Goal: Ask a question

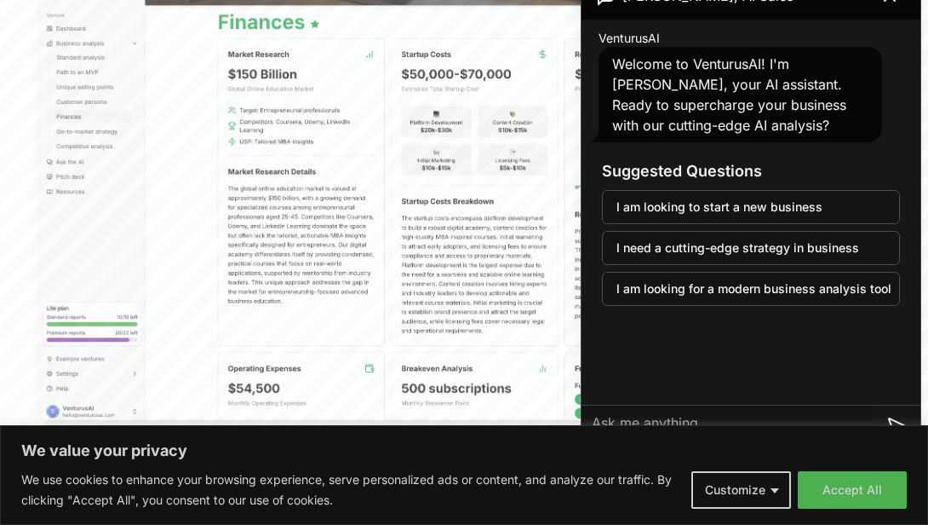
scroll to position [626, 0]
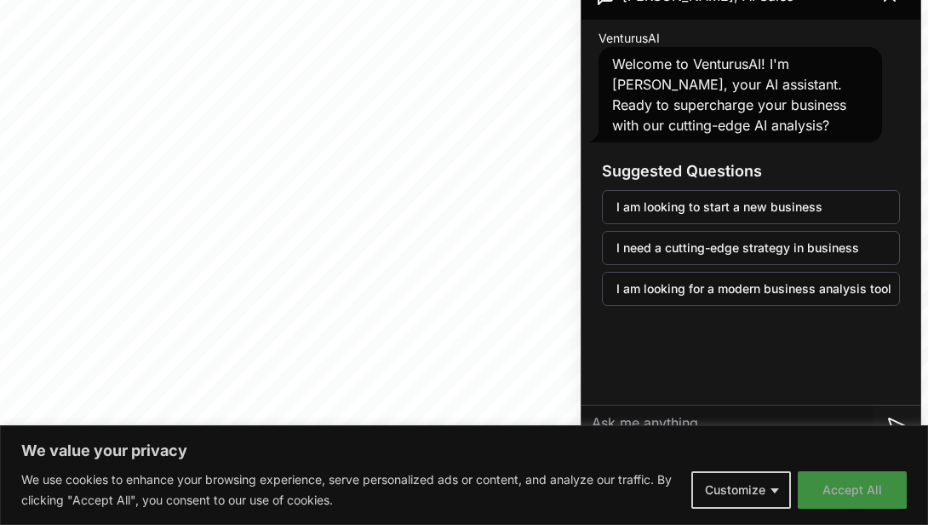
click at [831, 490] on button "Accept All" at bounding box center [852, 489] width 109 height 37
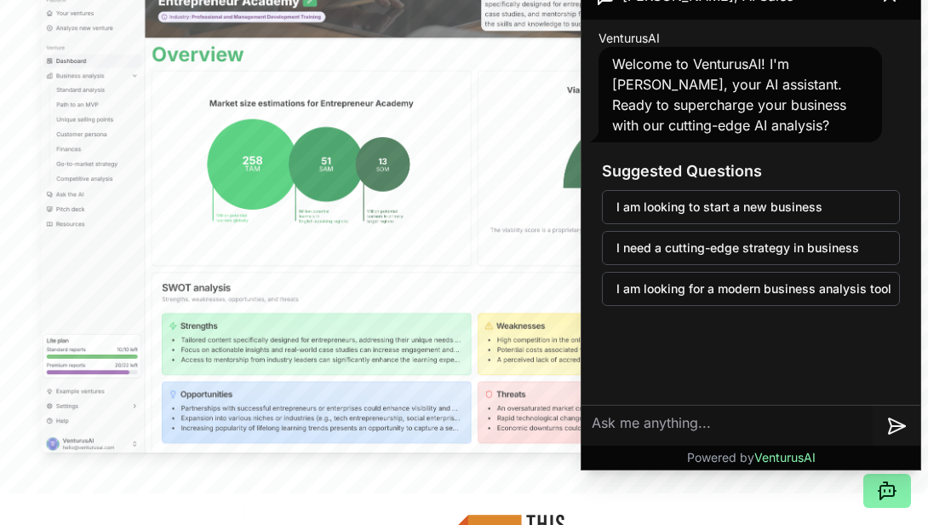
scroll to position [573, 0]
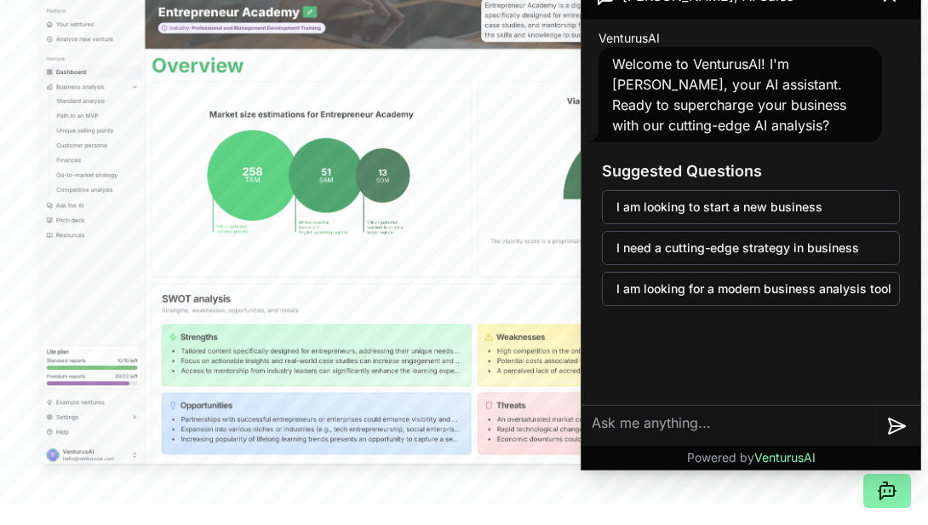
click at [627, 421] on textarea at bounding box center [727, 425] width 291 height 41
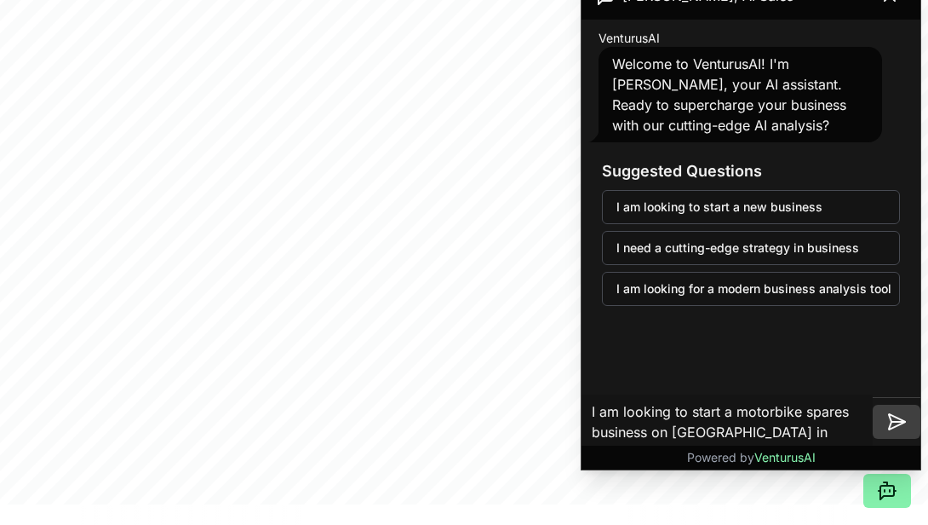
type textarea "I am looking to start a motorbike spares business on [GEOGRAPHIC_DATA] in [GEOG…"
click at [892, 423] on icon at bounding box center [897, 421] width 16 height 15
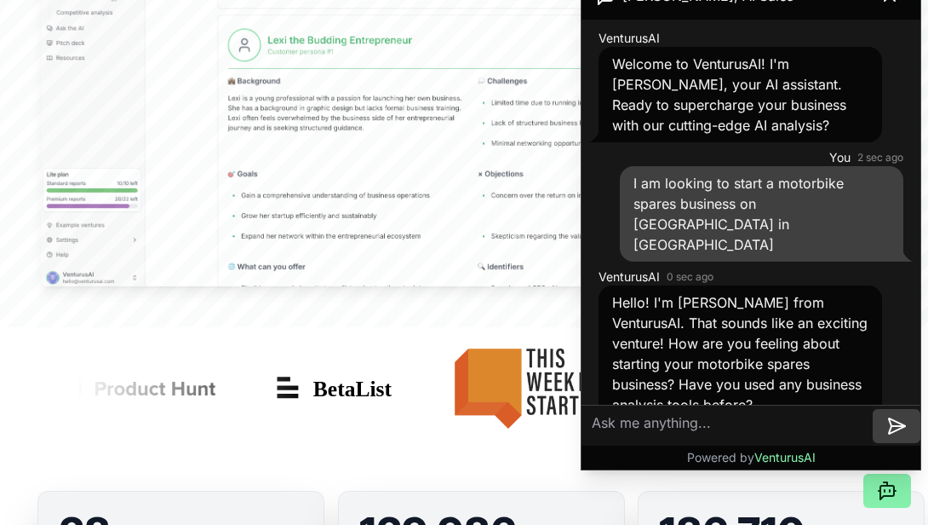
scroll to position [797, 0]
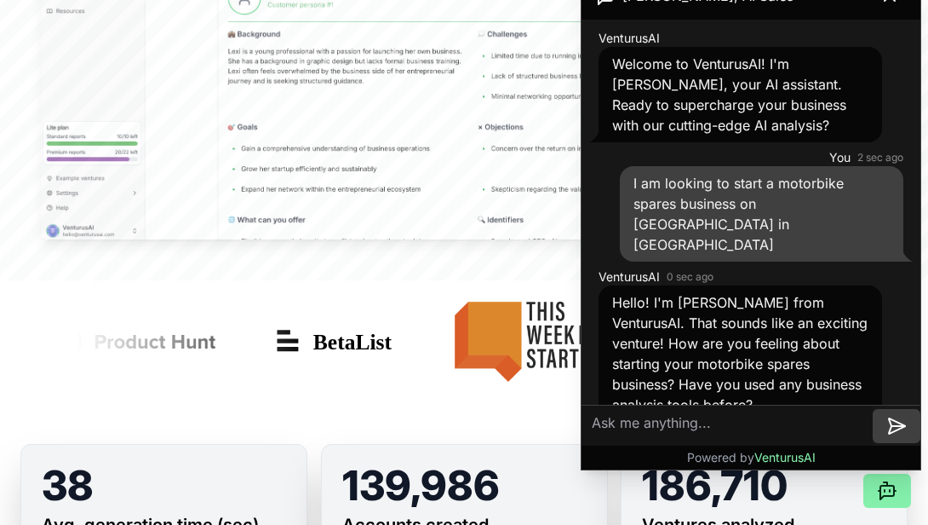
click at [672, 429] on textarea at bounding box center [727, 425] width 291 height 41
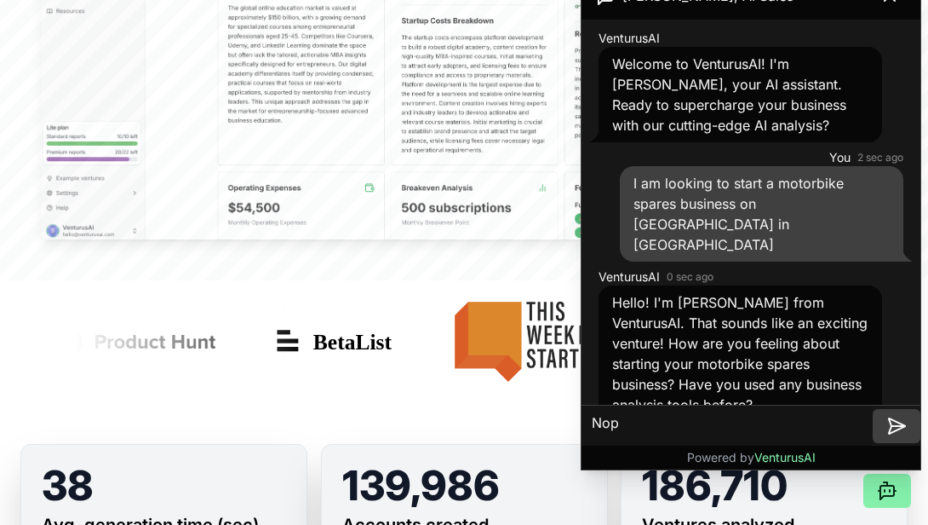
type textarea "Nope"
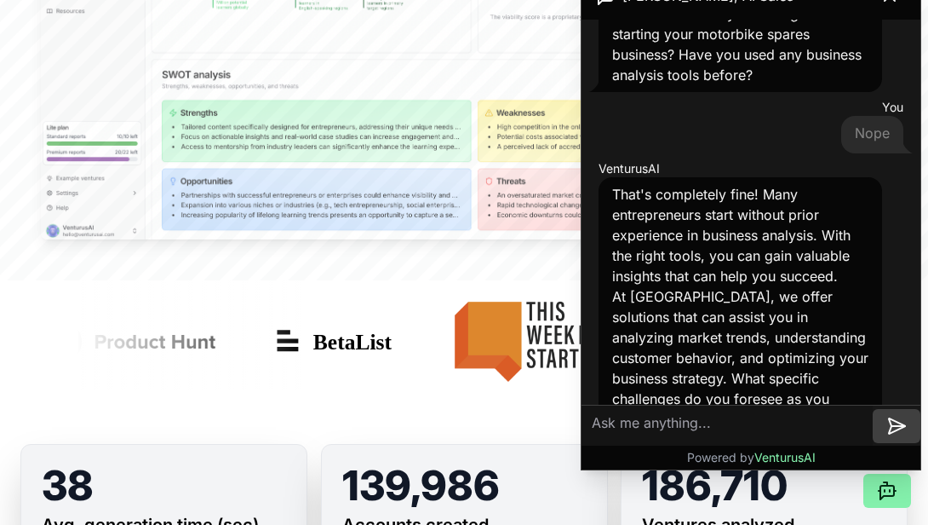
scroll to position [330, 0]
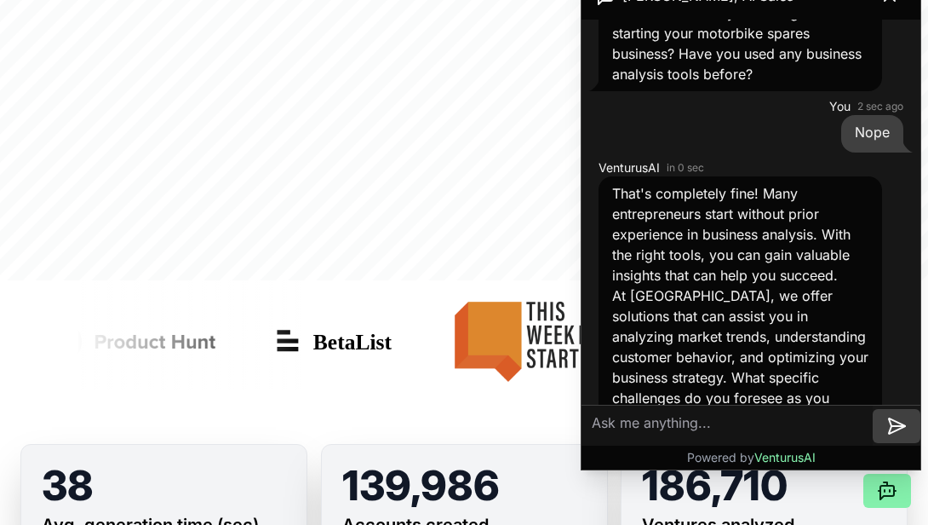
click at [657, 416] on textarea at bounding box center [727, 425] width 291 height 41
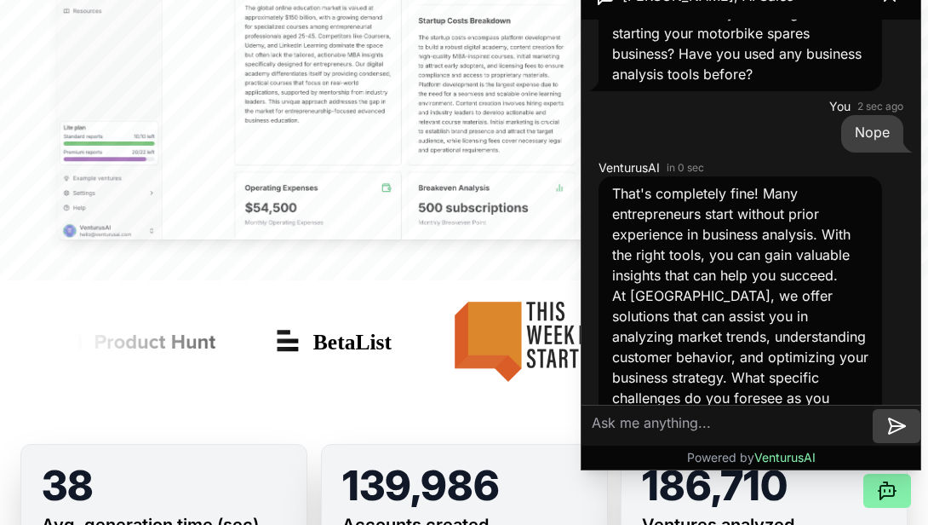
paste textarea "Identifying a prime location for a motorbike spares shop involves targeting are…"
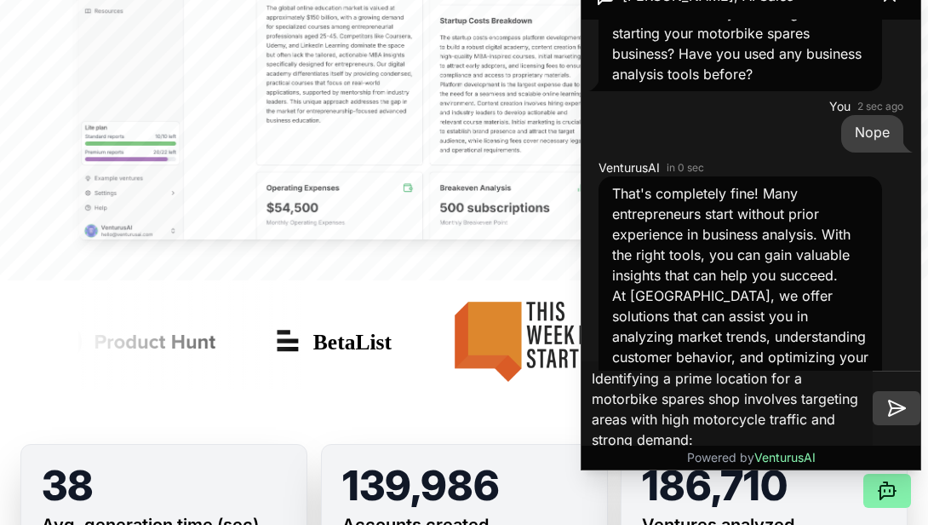
paste textarea "Establishing reliable supply chains for genuine spare parts in [GEOGRAPHIC_DATA…"
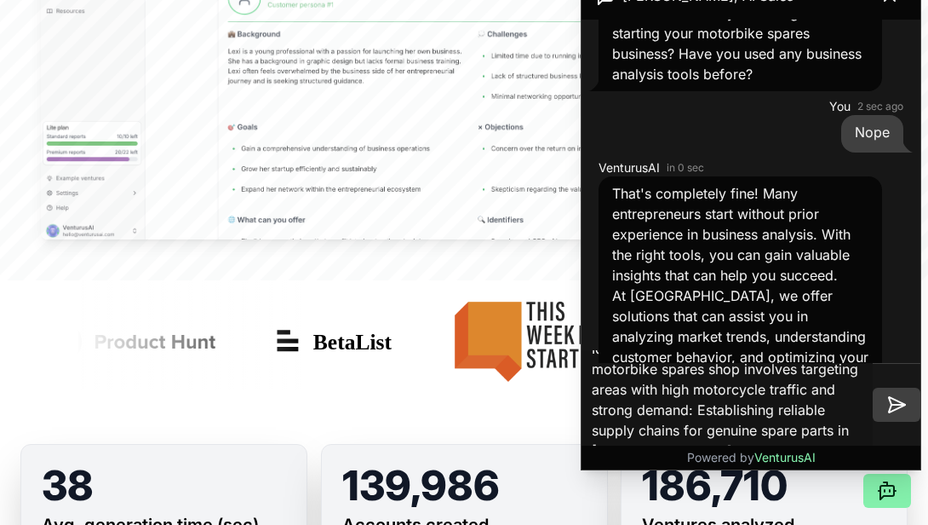
paste textarea "Regarding industry regulation and quality challenges:"
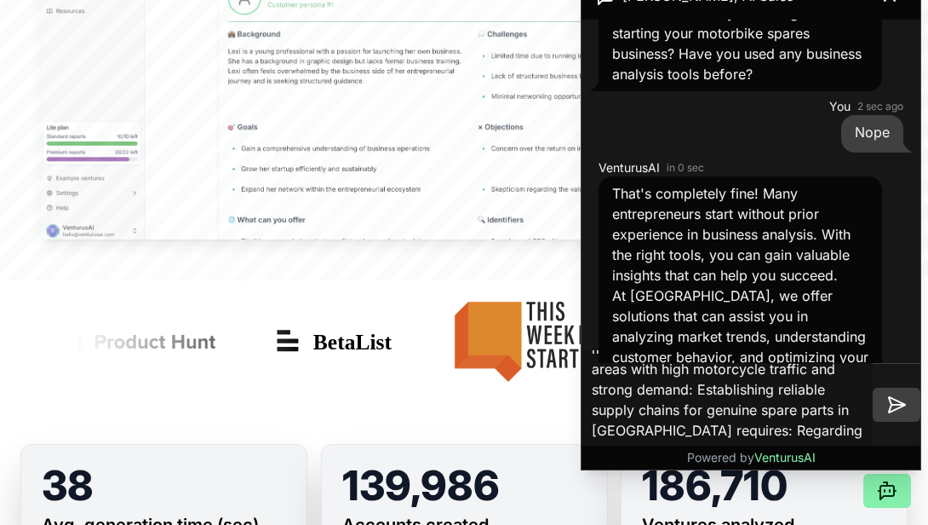
paste textarea "On limited access to financing:"
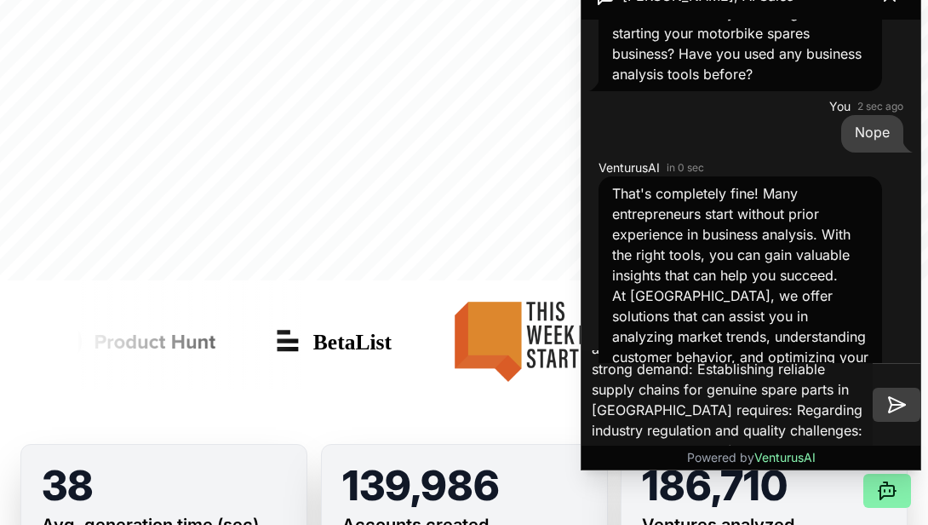
type textarea "Identifying a prime location for a motorbike spares shop involves targeting are…"
click at [895, 401] on icon at bounding box center [896, 404] width 20 height 20
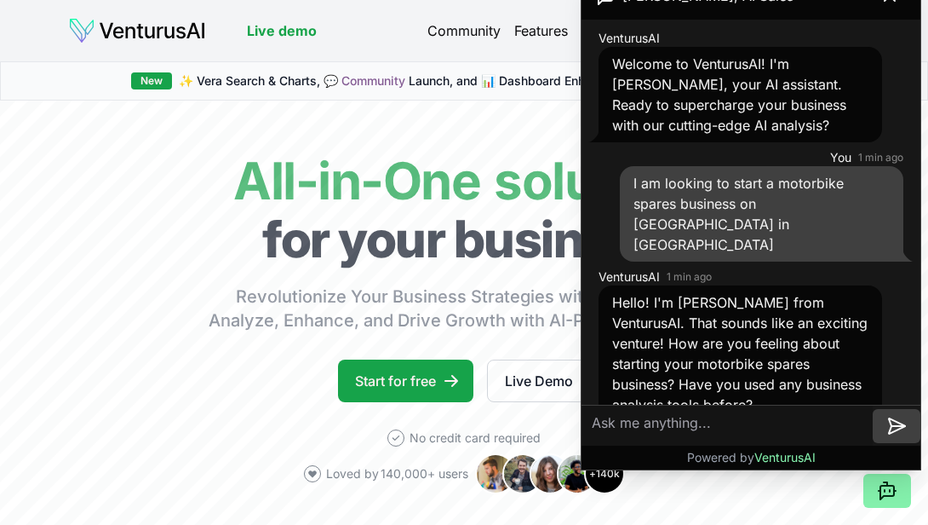
scroll to position [0, 0]
click at [788, 462] on span "VenturusAI" at bounding box center [784, 457] width 61 height 14
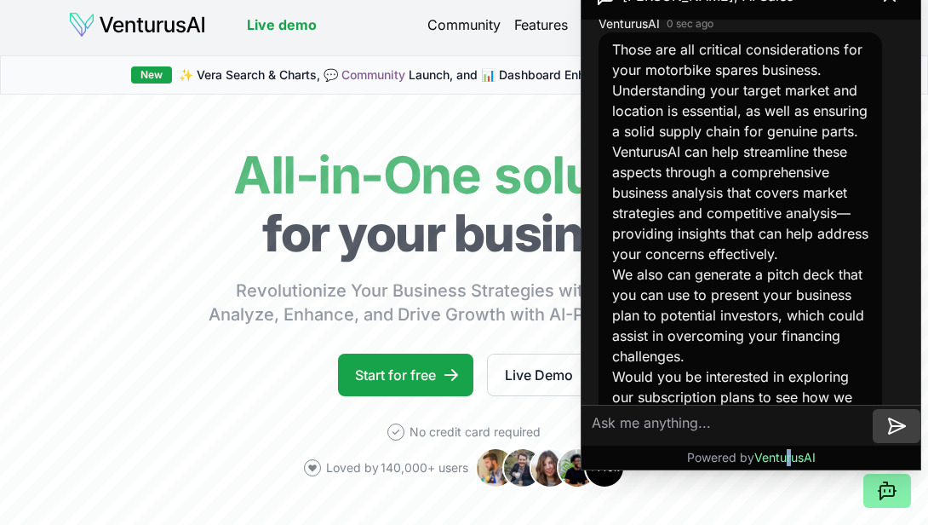
scroll to position [998, 0]
click at [679, 422] on textarea at bounding box center [727, 425] width 291 height 41
click at [425, 376] on link "Start for free" at bounding box center [405, 374] width 135 height 43
